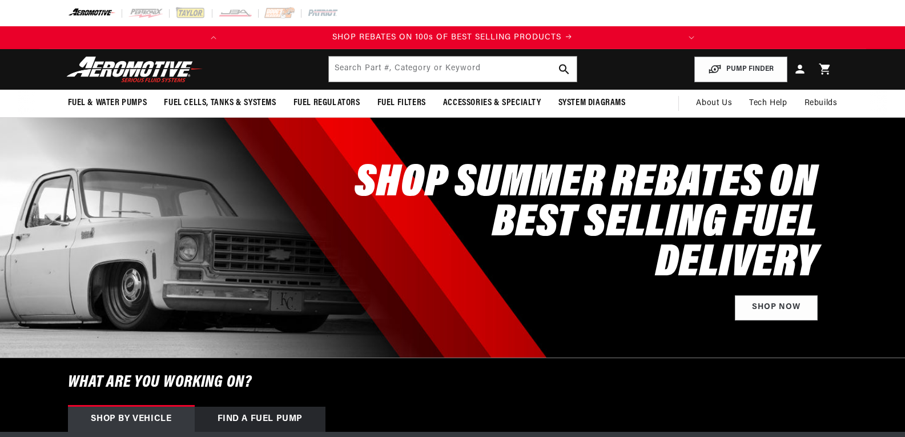
select select "1987"
select select "Chevrolet"
select select "[PERSON_NAME]"
select select "5.0L"
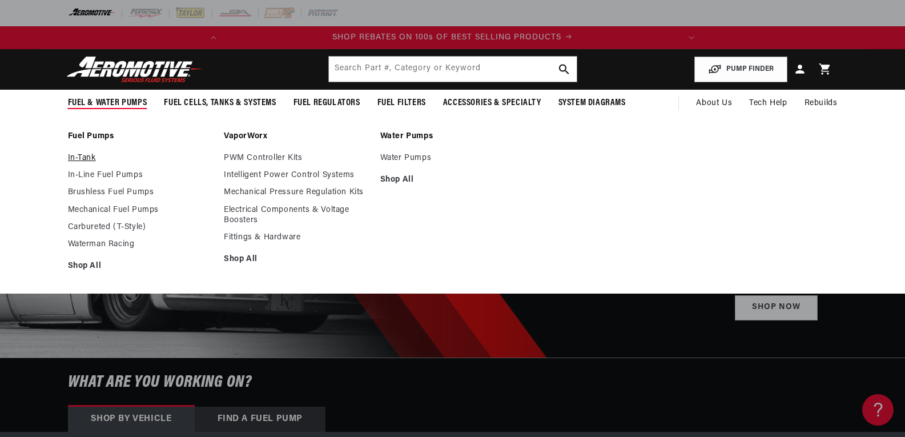
click at [87, 155] on link "In-Tank" at bounding box center [140, 158] width 145 height 10
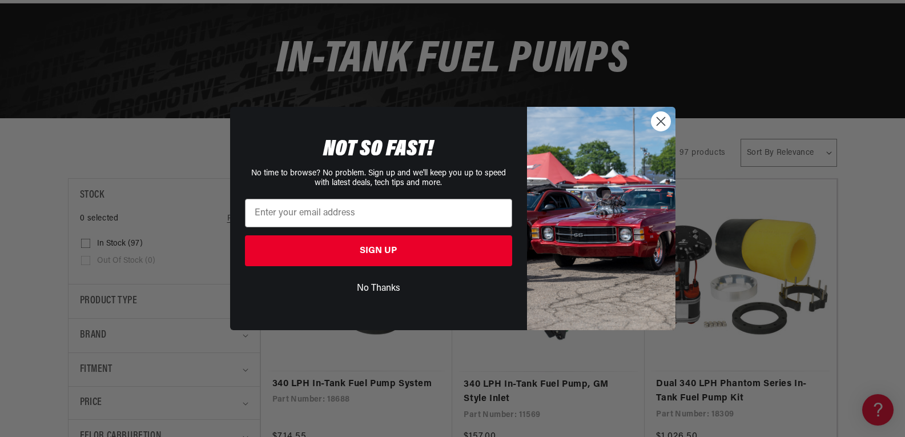
click at [661, 122] on icon "Close dialog" at bounding box center [661, 122] width 8 height 8
